Goal: Find specific page/section: Find specific page/section

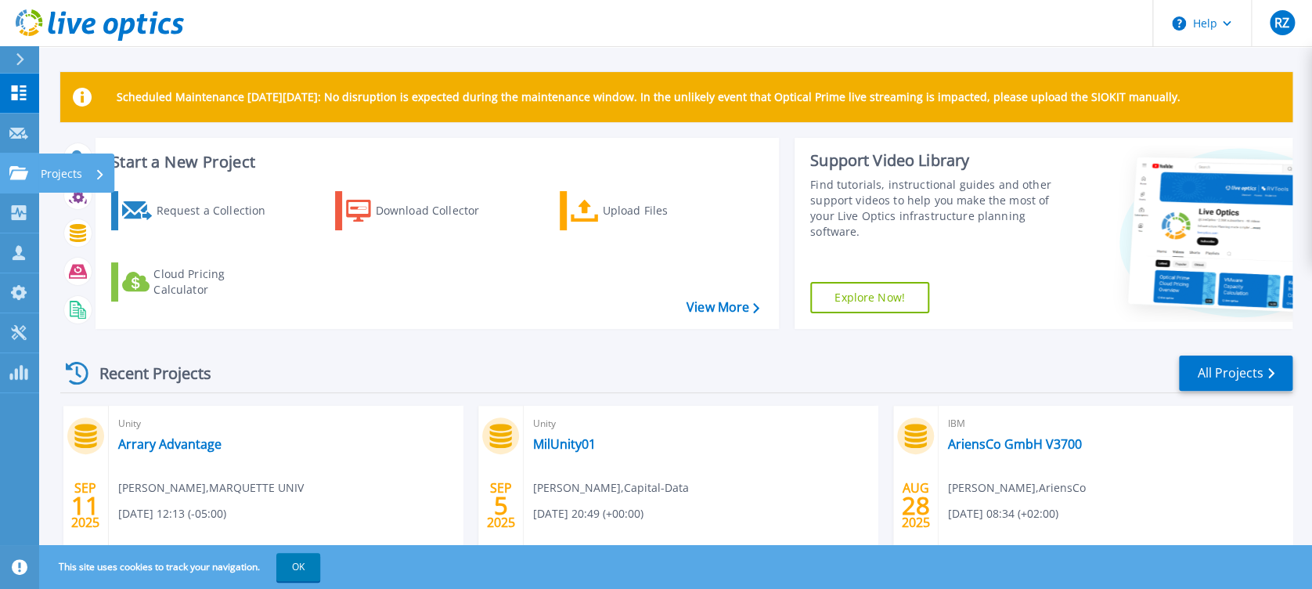
click at [13, 185] on link "Projects Projects" at bounding box center [19, 173] width 39 height 40
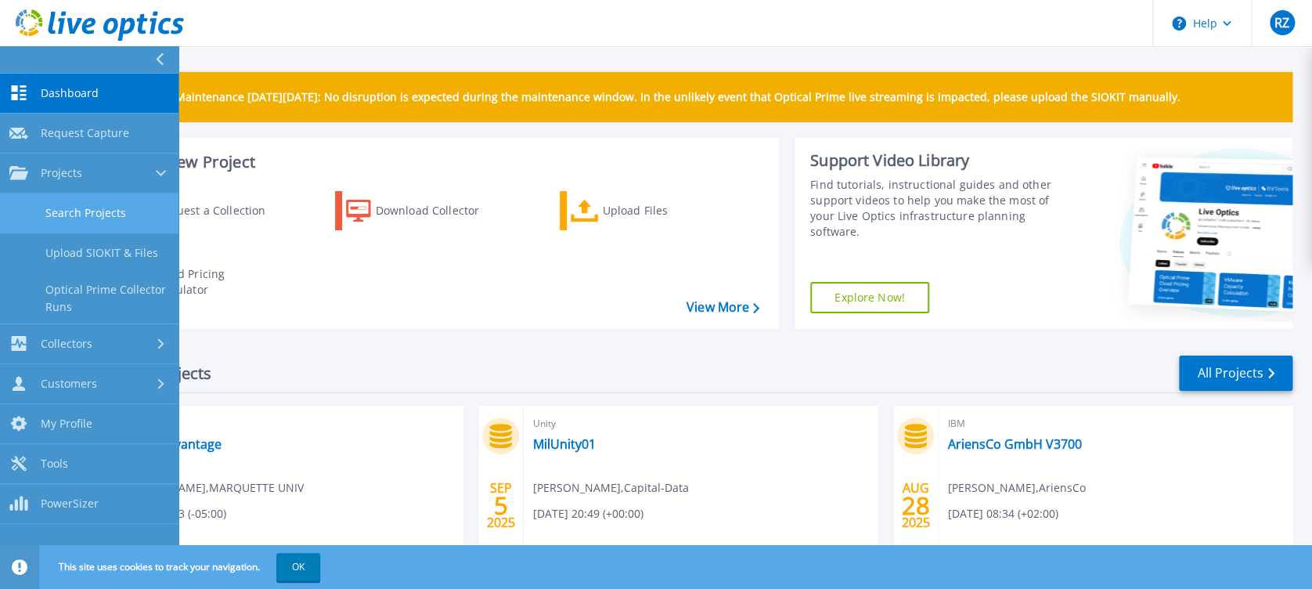
click at [57, 200] on link "Search Projects" at bounding box center [89, 213] width 179 height 40
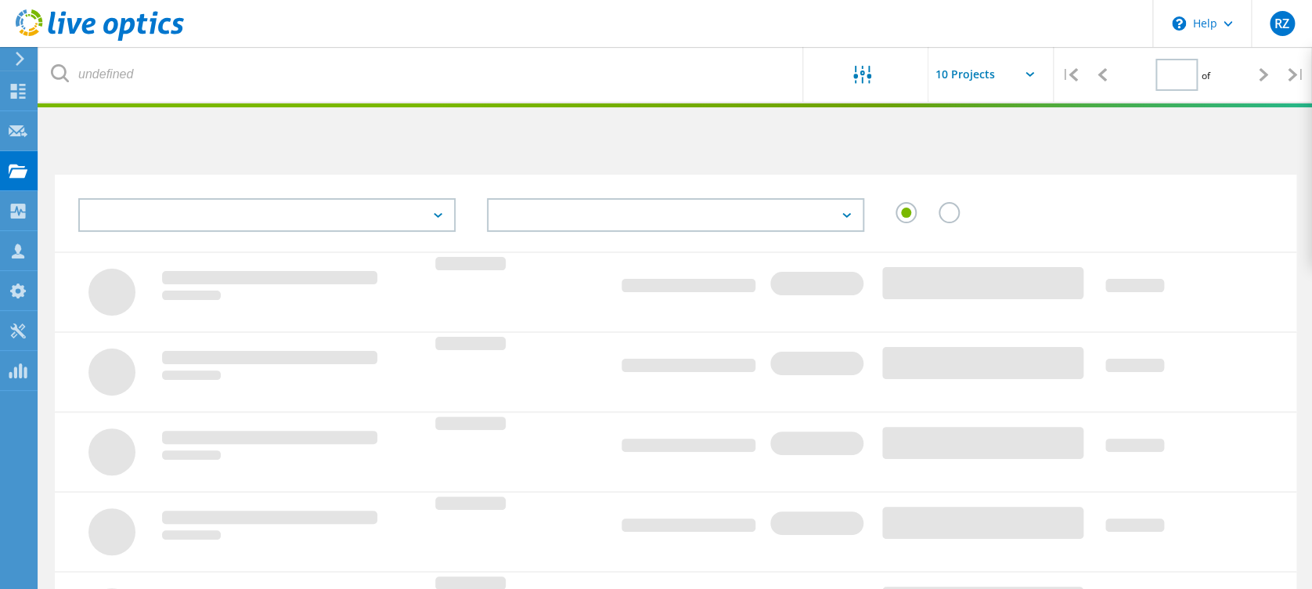
type input "1"
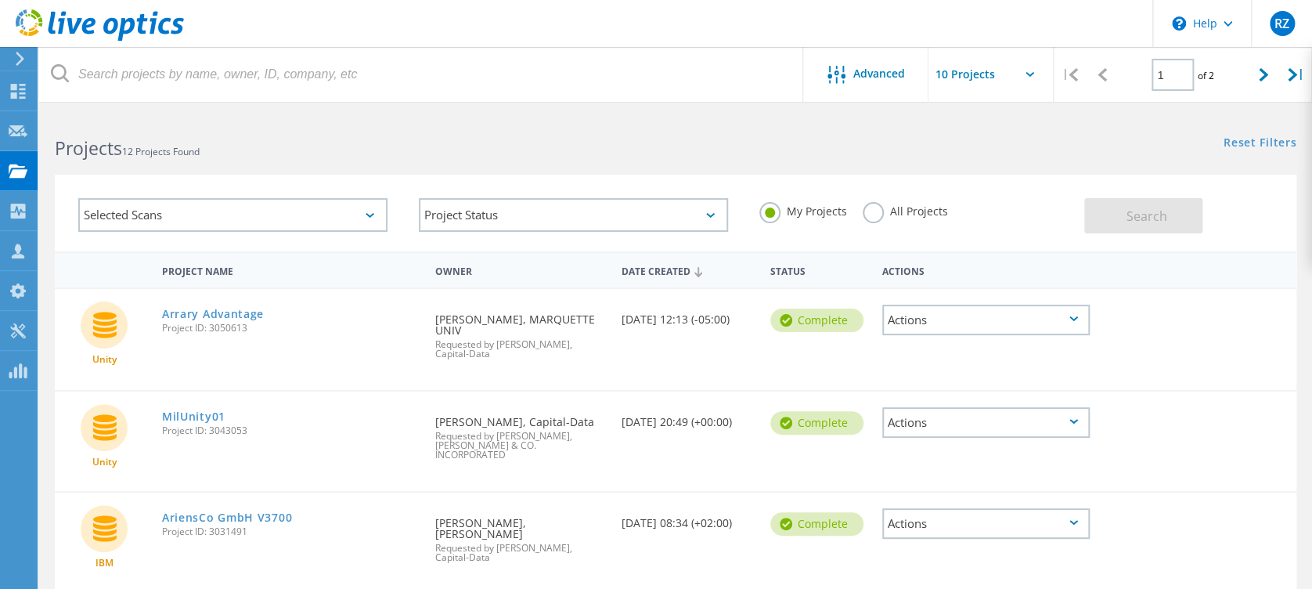
click at [890, 211] on label "All Projects" at bounding box center [905, 209] width 85 height 15
click at [0, 0] on input "All Projects" at bounding box center [0, 0] width 0 height 0
click at [1128, 228] on button "Search" at bounding box center [1144, 215] width 118 height 35
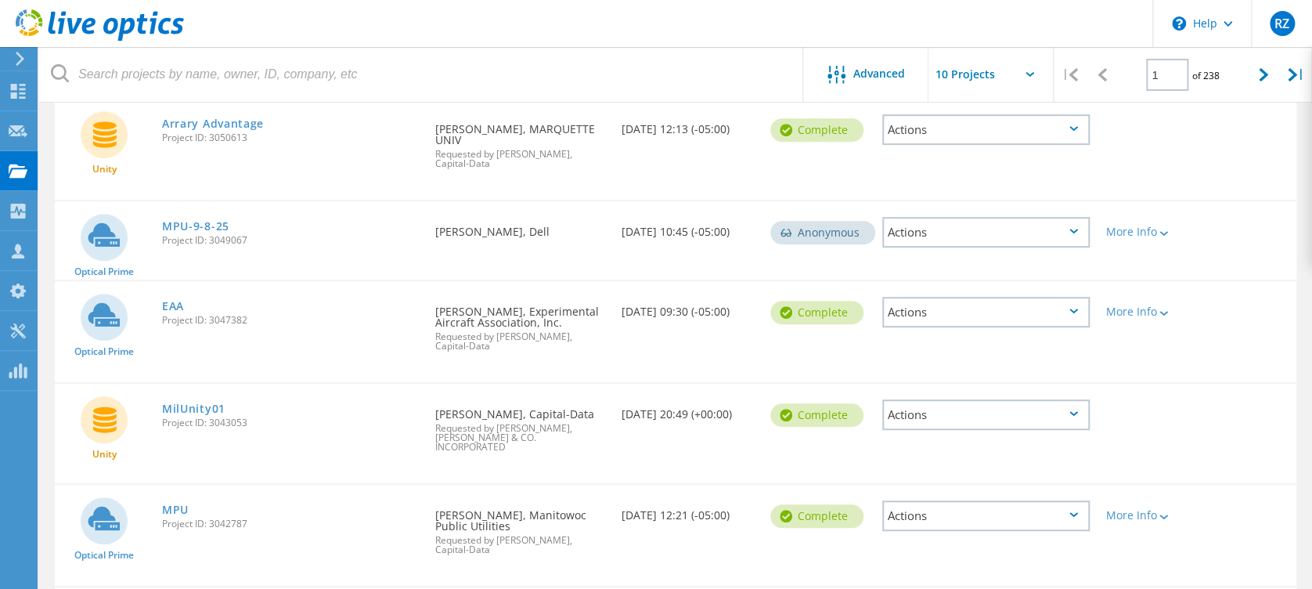
scroll to position [417, 0]
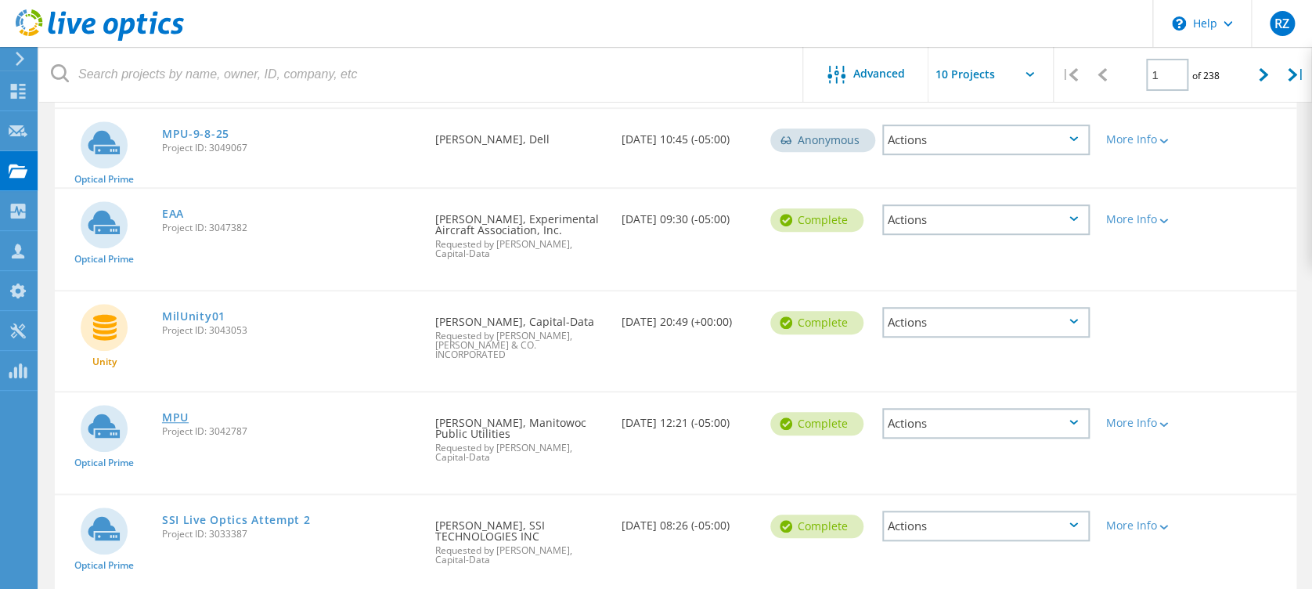
click at [182, 412] on link "MPU" at bounding box center [175, 417] width 27 height 11
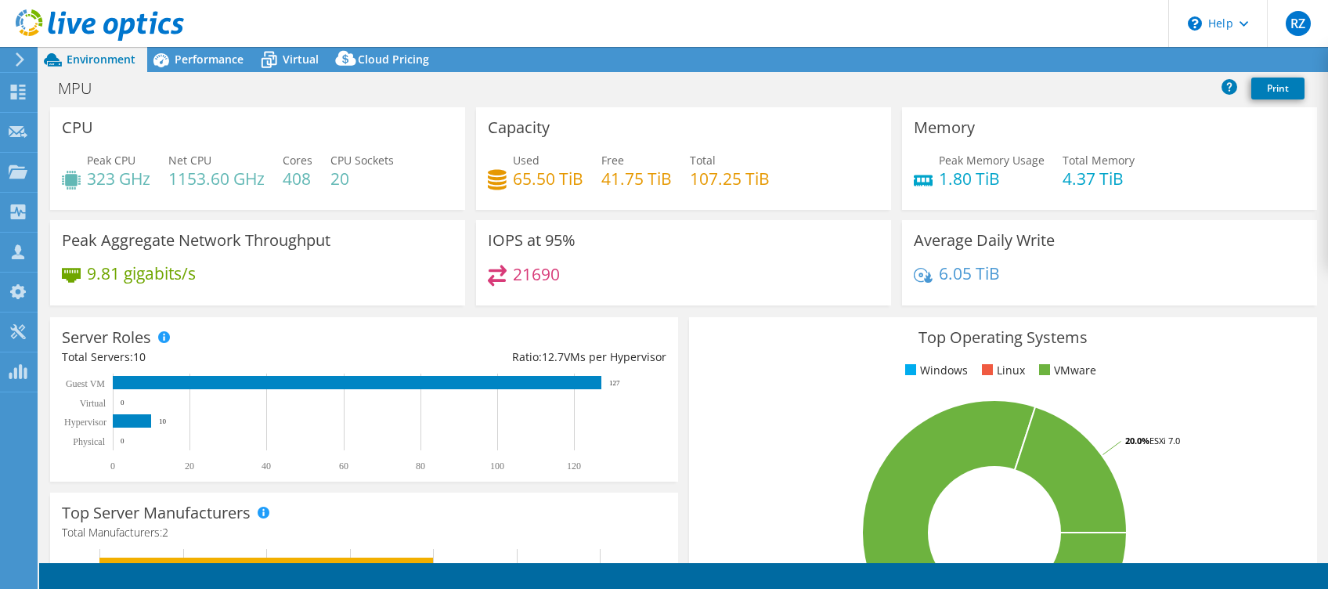
select select "USEast"
select select "USD"
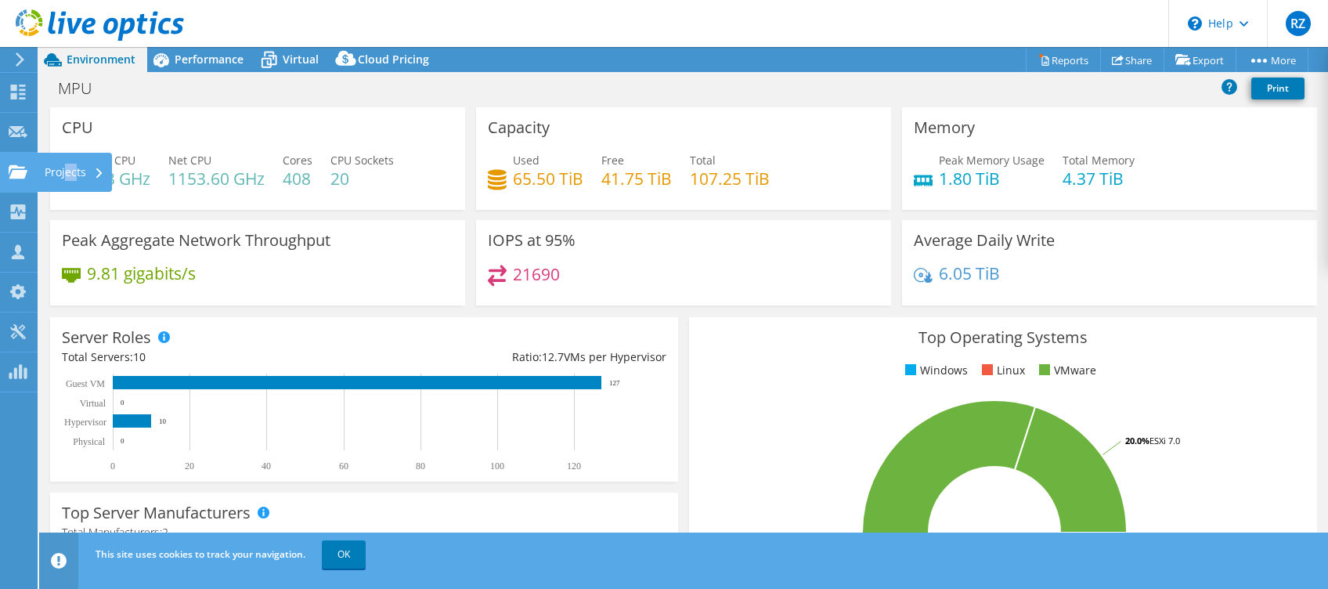
drag, startPoint x: 67, startPoint y: 175, endPoint x: 79, endPoint y: 175, distance: 12.6
click at [78, 175] on div "Projects" at bounding box center [74, 172] width 75 height 39
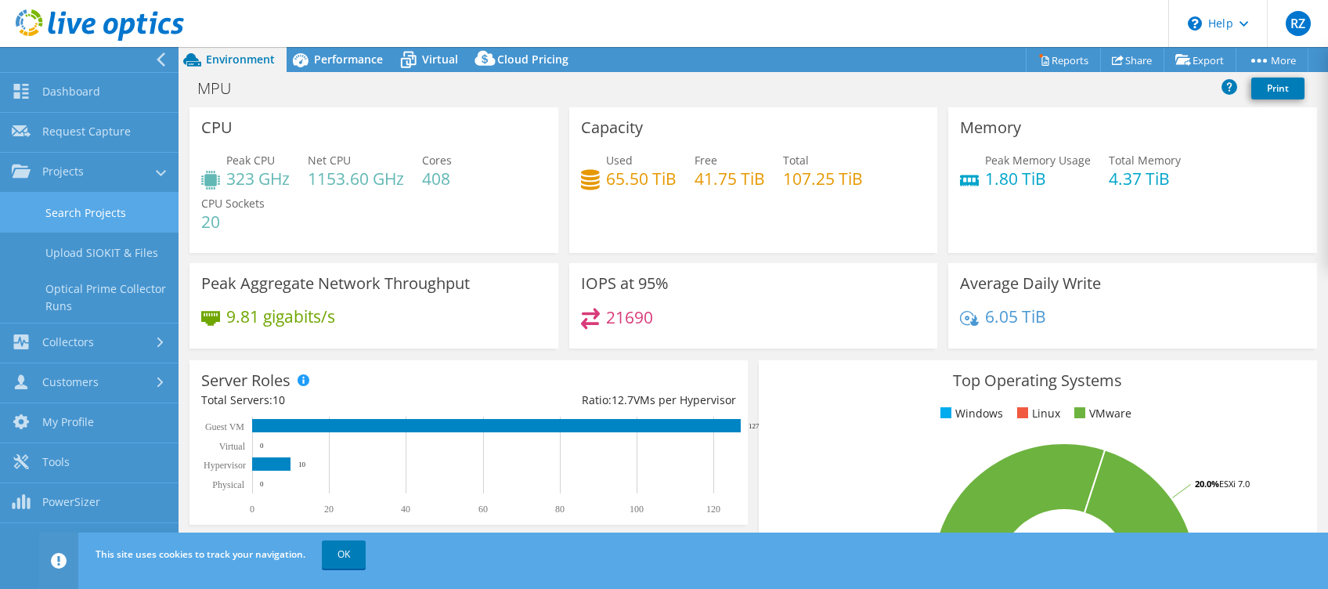
click at [104, 208] on link "Search Projects" at bounding box center [89, 213] width 179 height 40
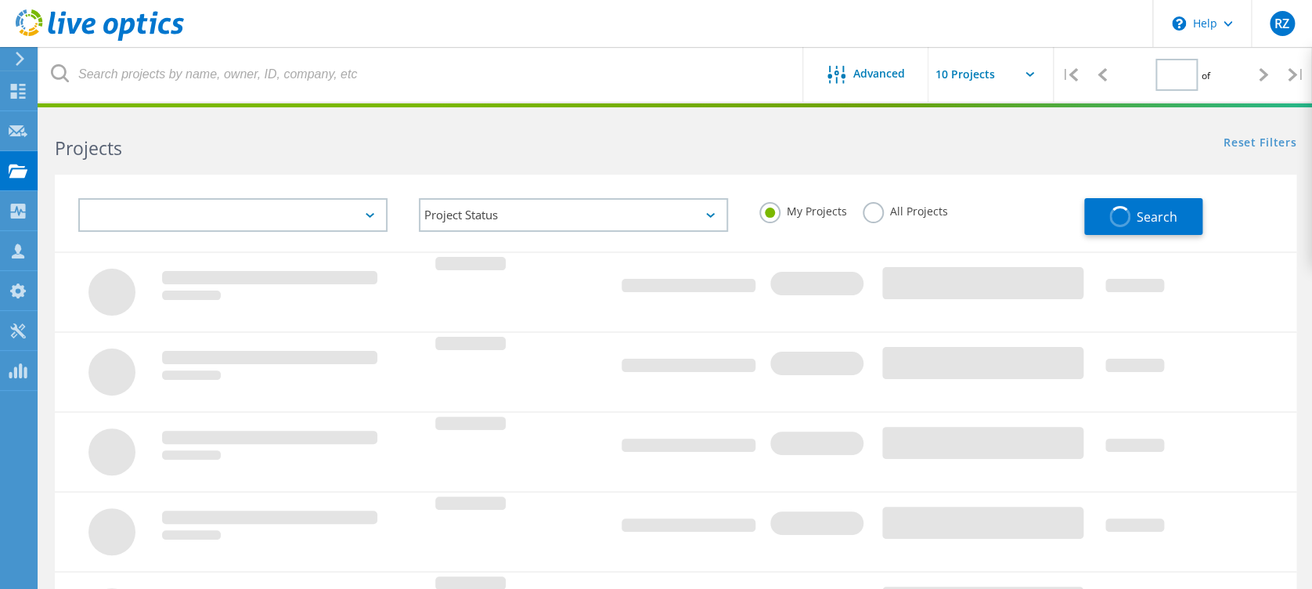
type input "1"
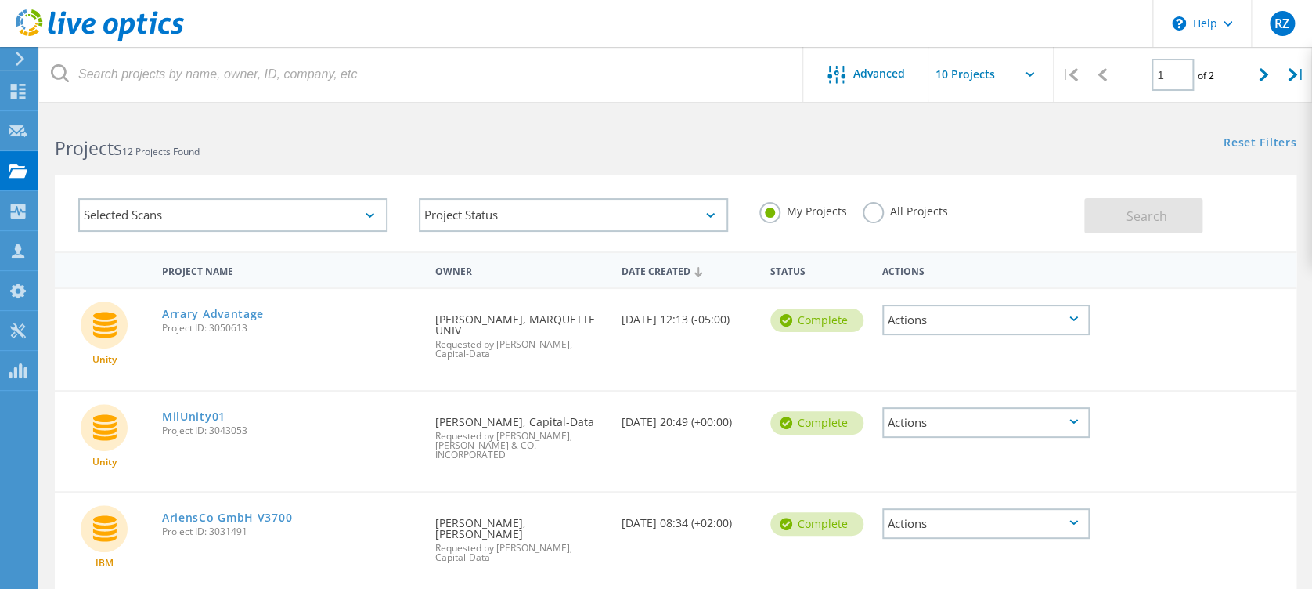
click at [890, 212] on label "All Projects" at bounding box center [905, 209] width 85 height 15
click at [0, 0] on input "All Projects" at bounding box center [0, 0] width 0 height 0
click at [1194, 211] on button "Search" at bounding box center [1144, 215] width 118 height 35
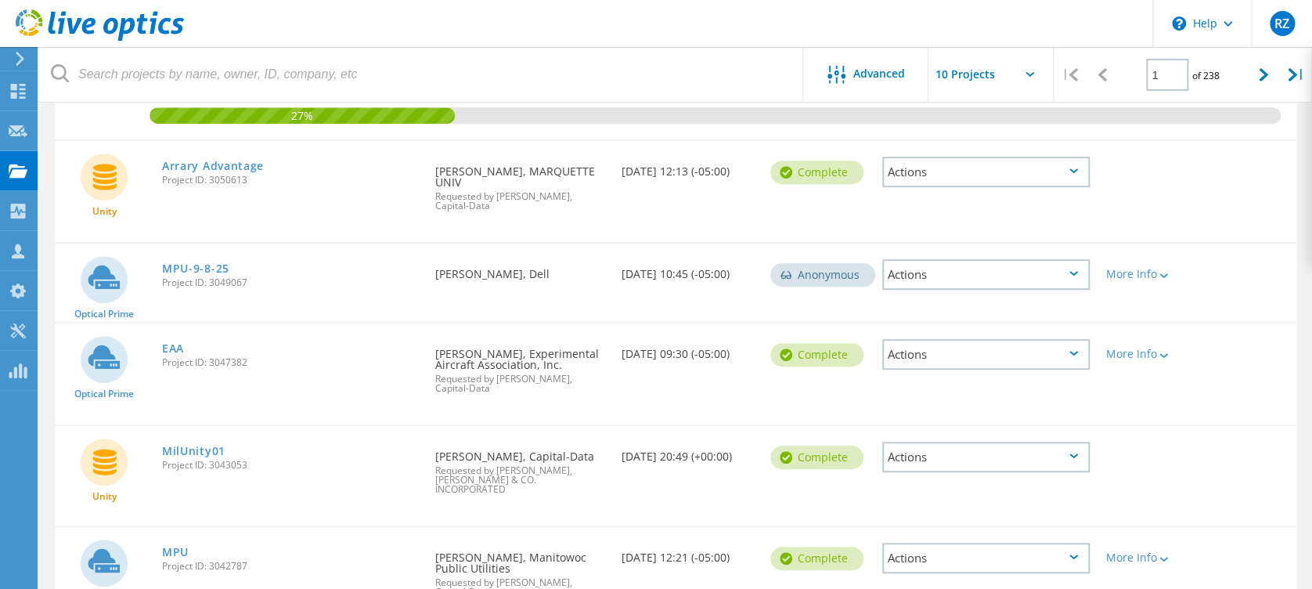
scroll to position [208, 0]
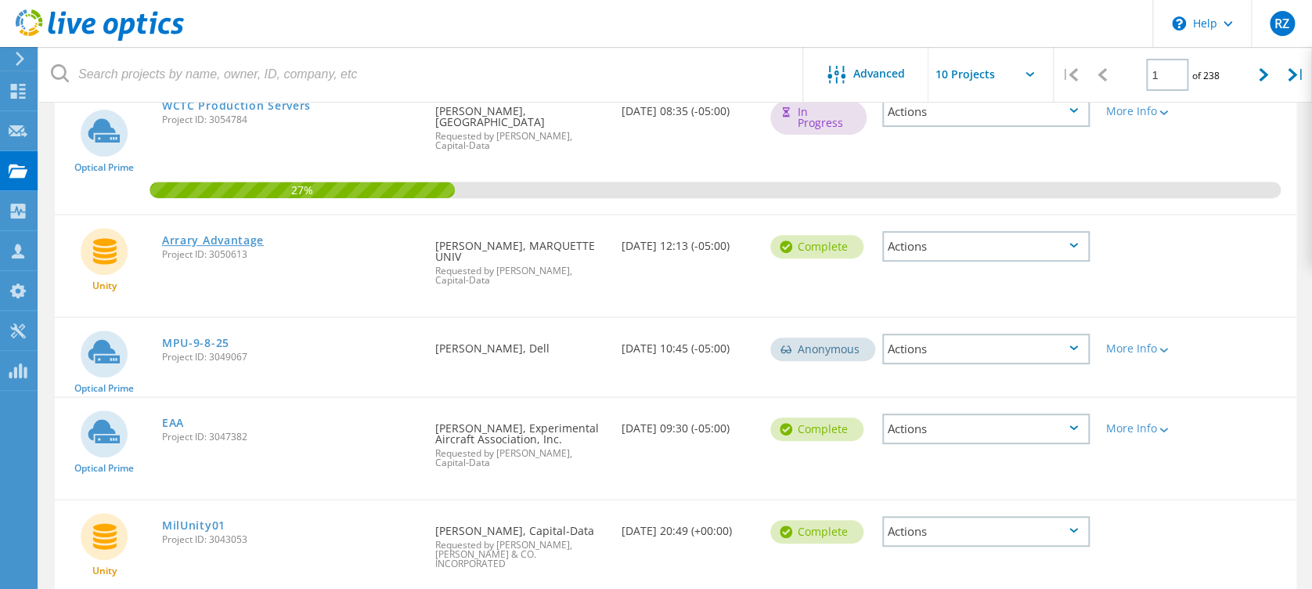
click at [216, 240] on link "Arrary Advantage" at bounding box center [213, 240] width 102 height 11
